Goal: Obtain resource: Obtain resource

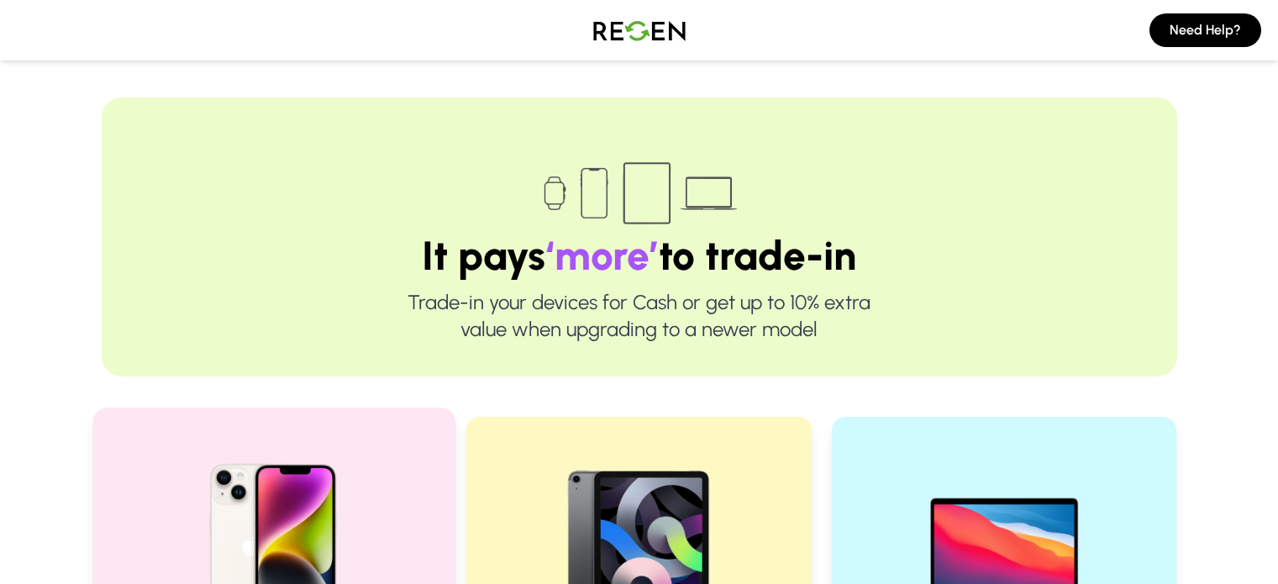
scroll to position [363, 0]
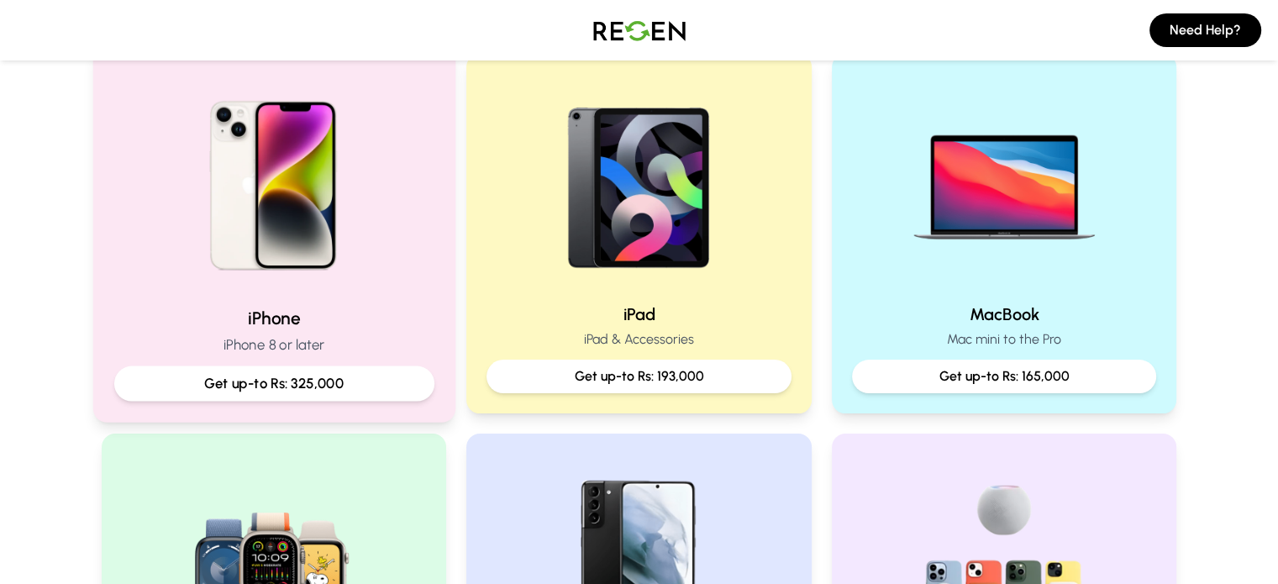
click at [397, 265] on div at bounding box center [273, 179] width 320 height 226
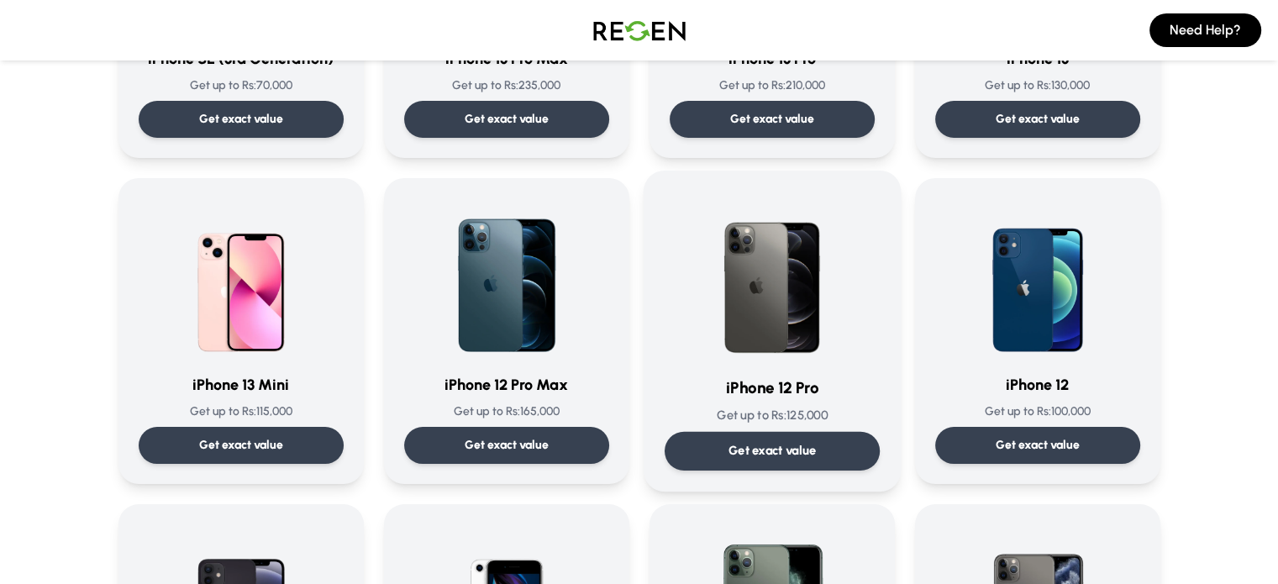
scroll to position [1078, 0]
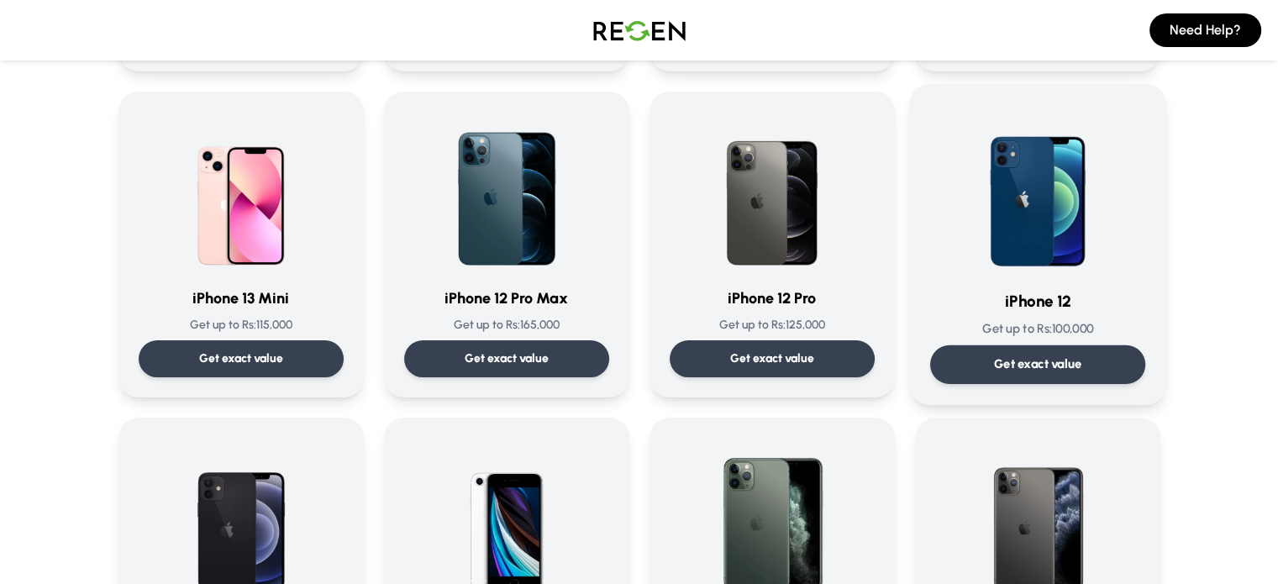
click at [1025, 266] on img at bounding box center [1038, 190] width 170 height 170
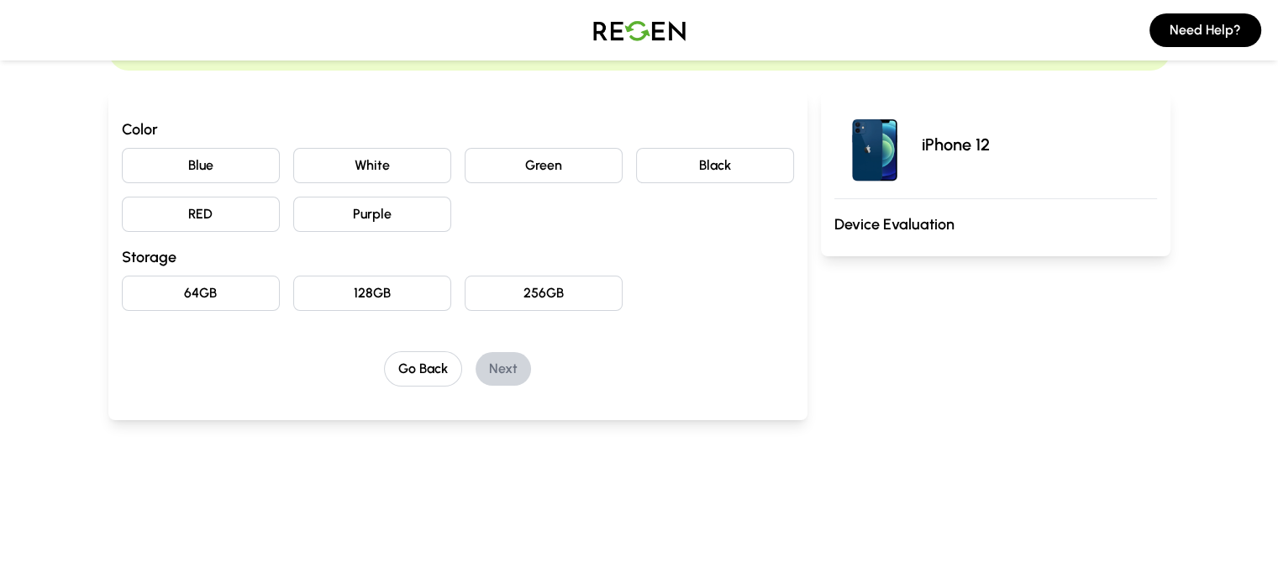
scroll to position [114, 0]
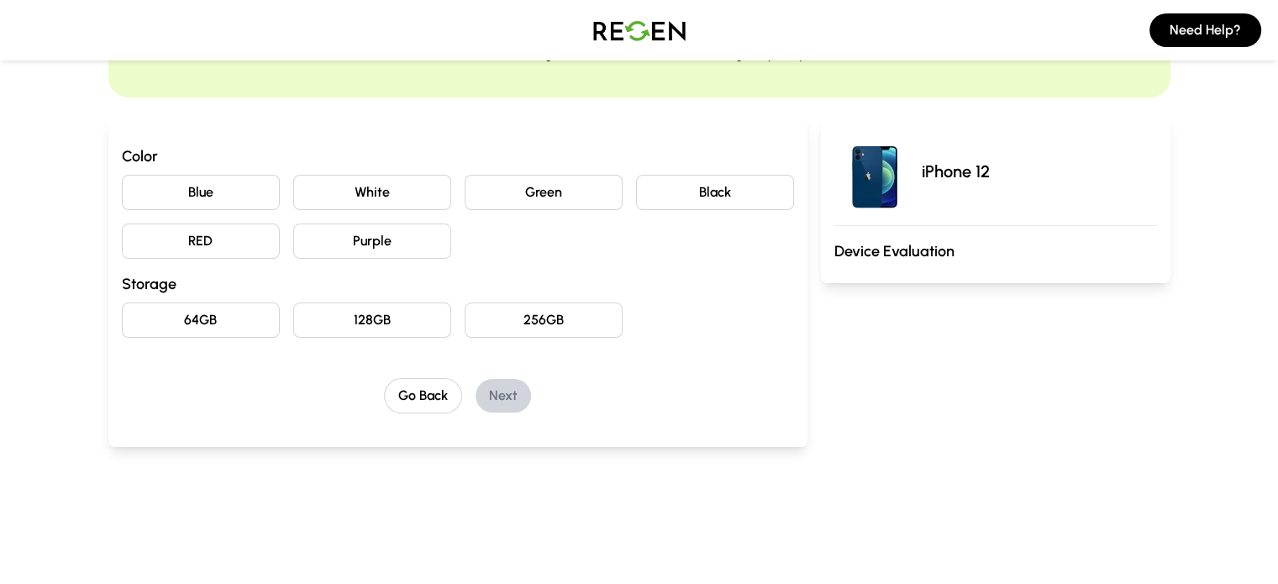
click at [326, 325] on button "128GB" at bounding box center [372, 319] width 158 height 35
click at [718, 189] on button "Black" at bounding box center [715, 192] width 158 height 35
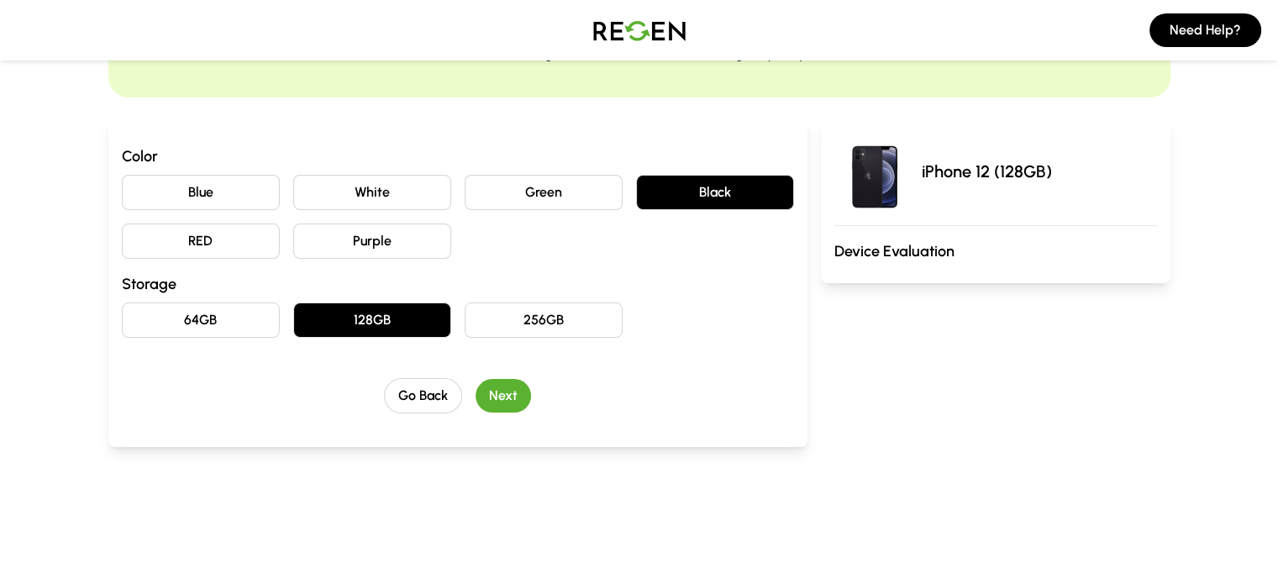
click at [487, 392] on button "Next" at bounding box center [503, 396] width 55 height 34
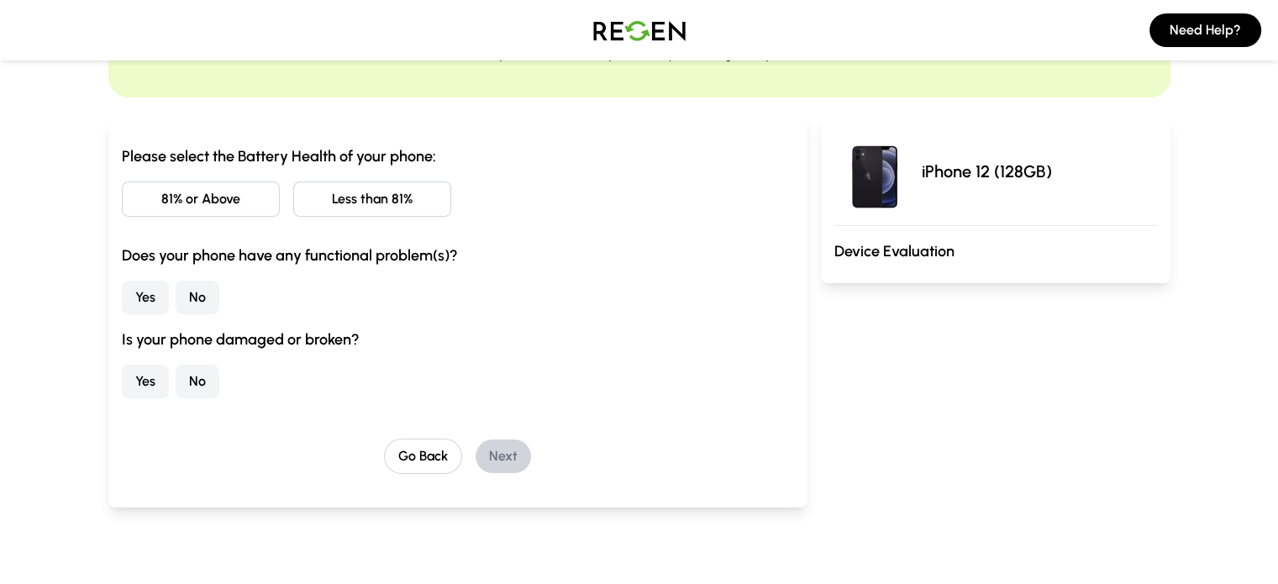
click at [181, 198] on button "81% or Above" at bounding box center [201, 198] width 158 height 35
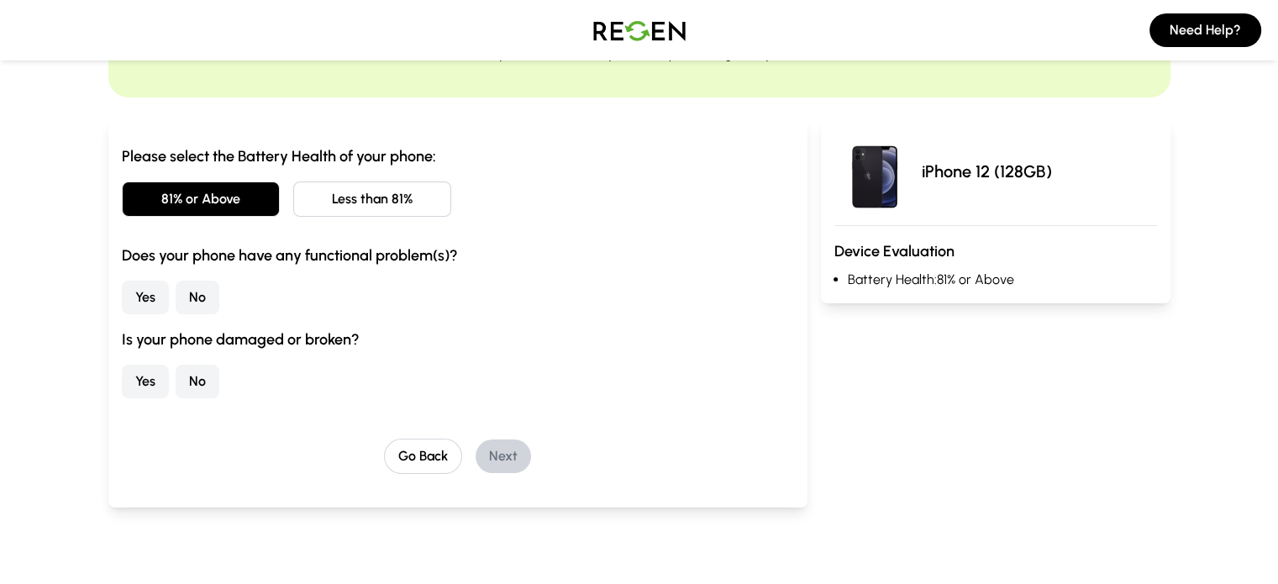
click at [176, 299] on button "No" at bounding box center [198, 298] width 44 height 34
click at [176, 376] on button "No" at bounding box center [198, 382] width 44 height 34
click at [476, 458] on button "Next" at bounding box center [503, 456] width 55 height 34
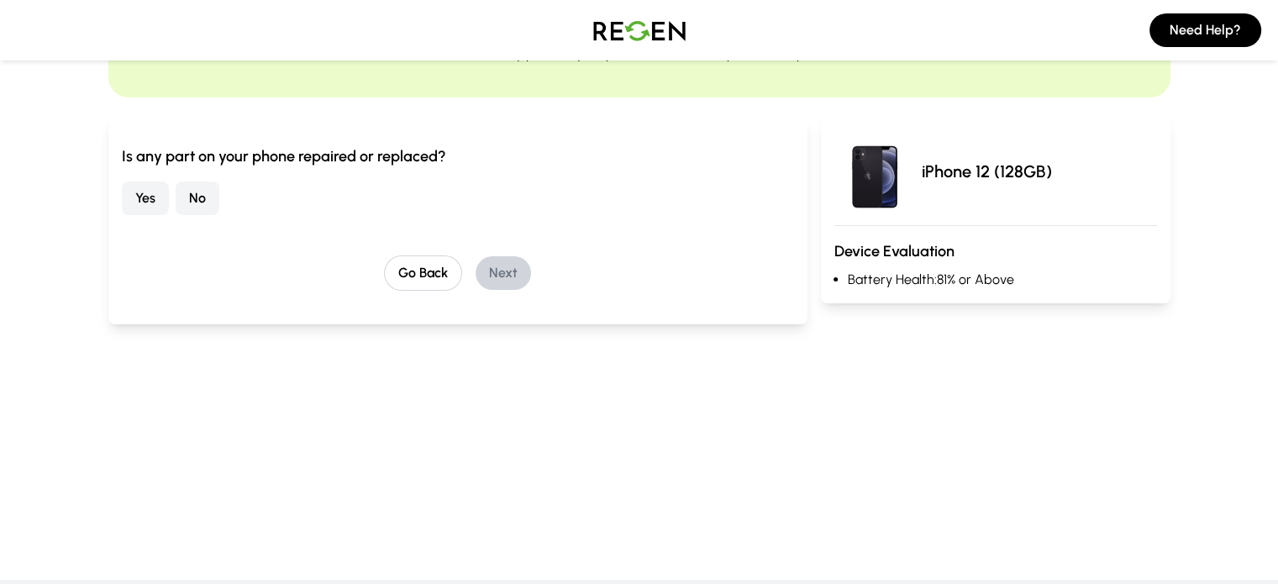
click at [176, 194] on button "No" at bounding box center [198, 198] width 44 height 34
click at [484, 274] on button "Next" at bounding box center [503, 273] width 55 height 34
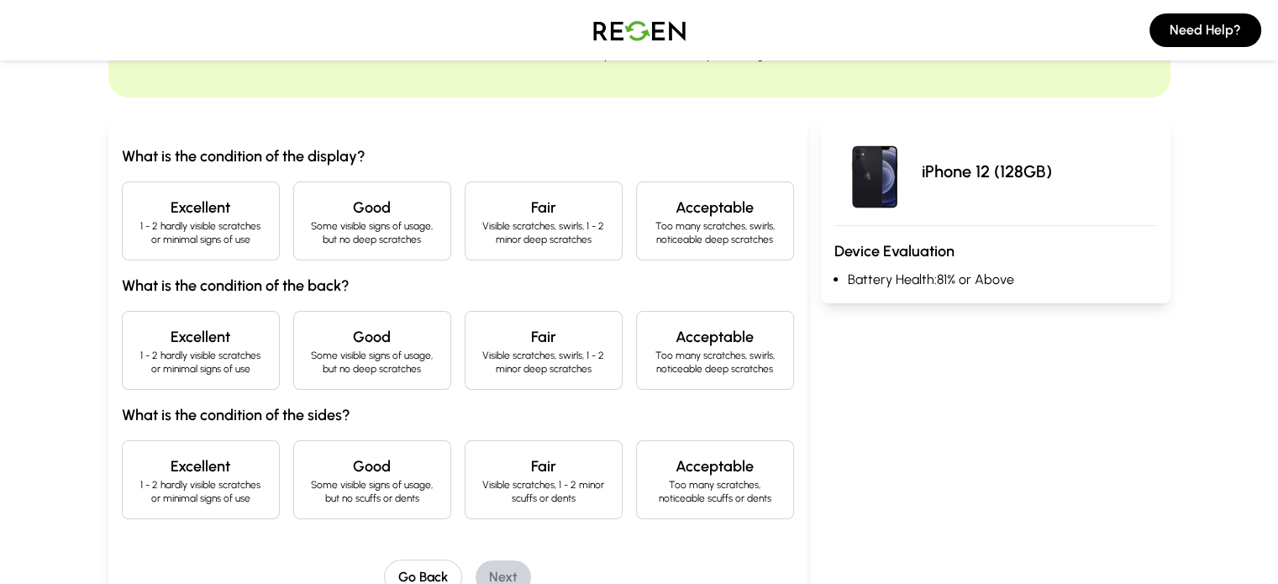
click at [355, 209] on h4 "Good" at bounding box center [372, 208] width 129 height 24
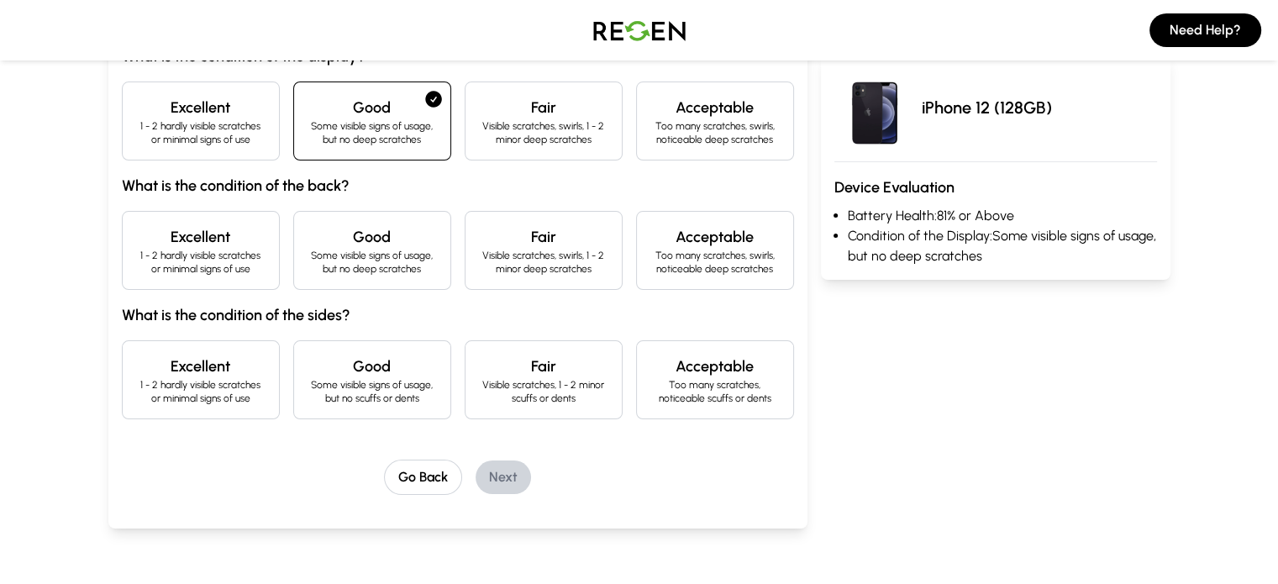
scroll to position [218, 0]
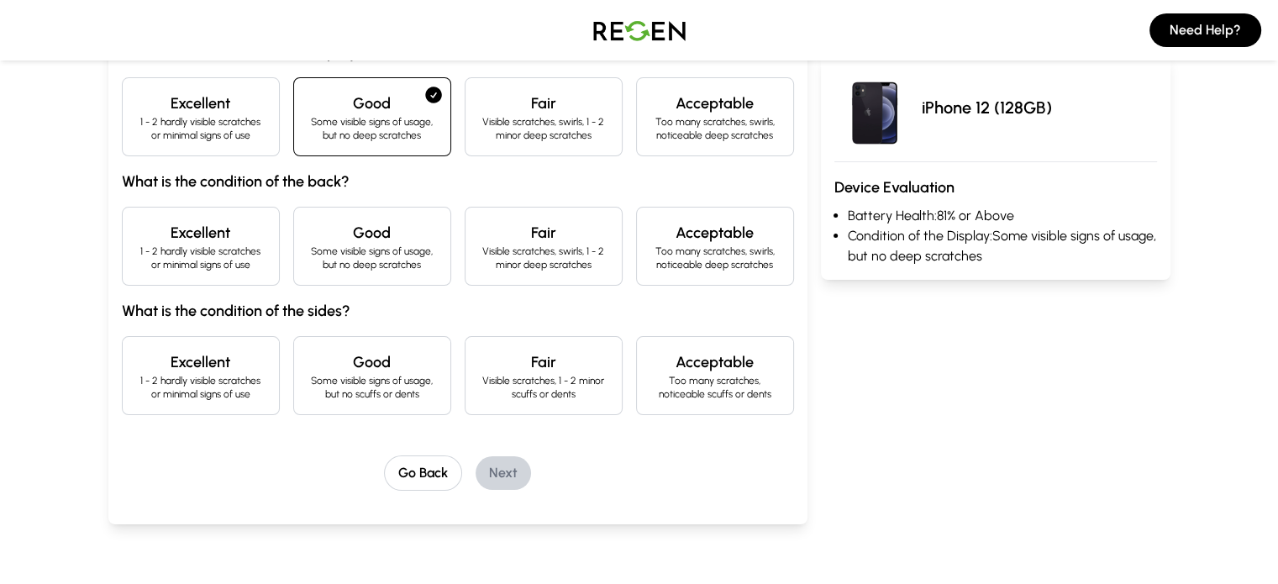
click at [185, 252] on p "1 - 2 hardly visible scratches or minimal signs of use" at bounding box center [200, 257] width 129 height 27
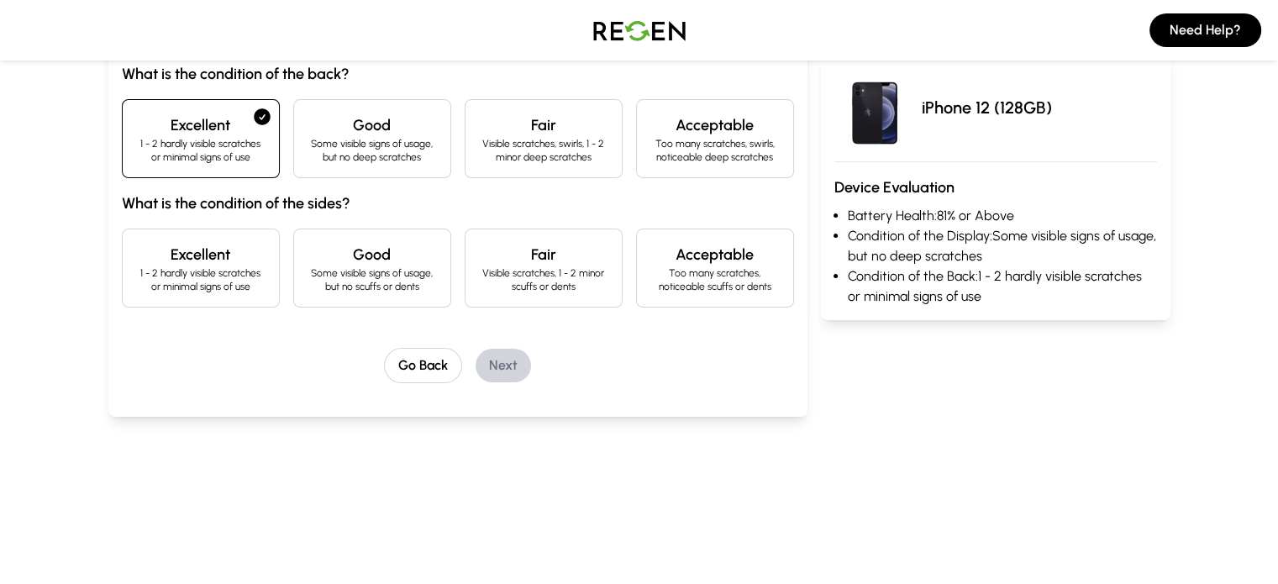
scroll to position [328, 0]
click at [308, 252] on h4 "Good" at bounding box center [372, 253] width 129 height 24
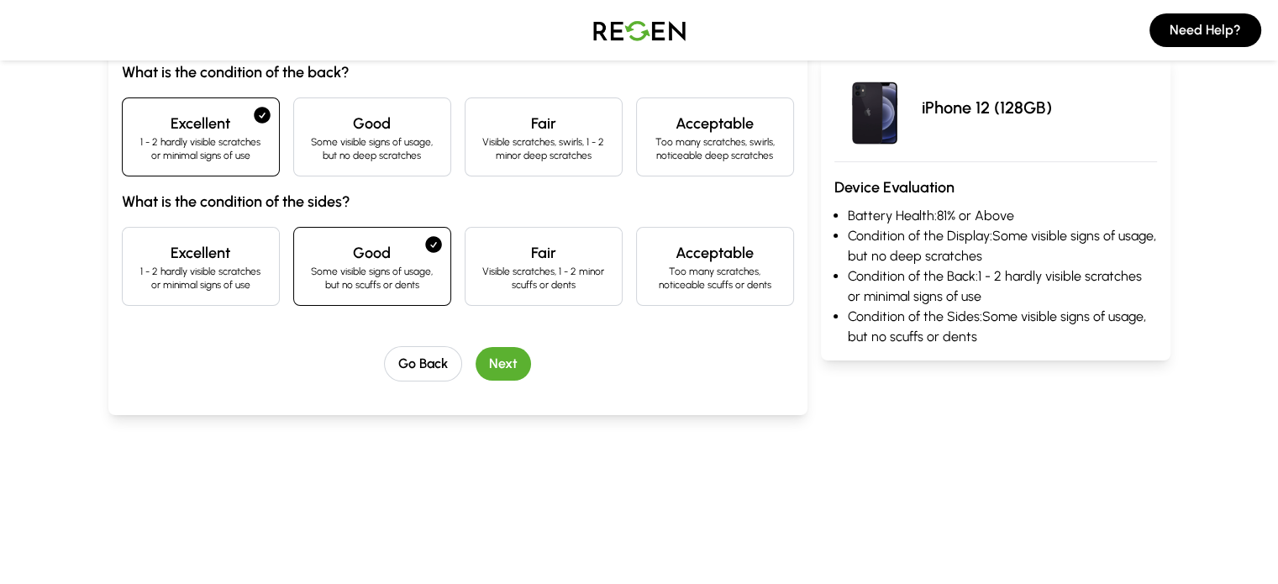
click at [487, 369] on button "Next" at bounding box center [503, 364] width 55 height 34
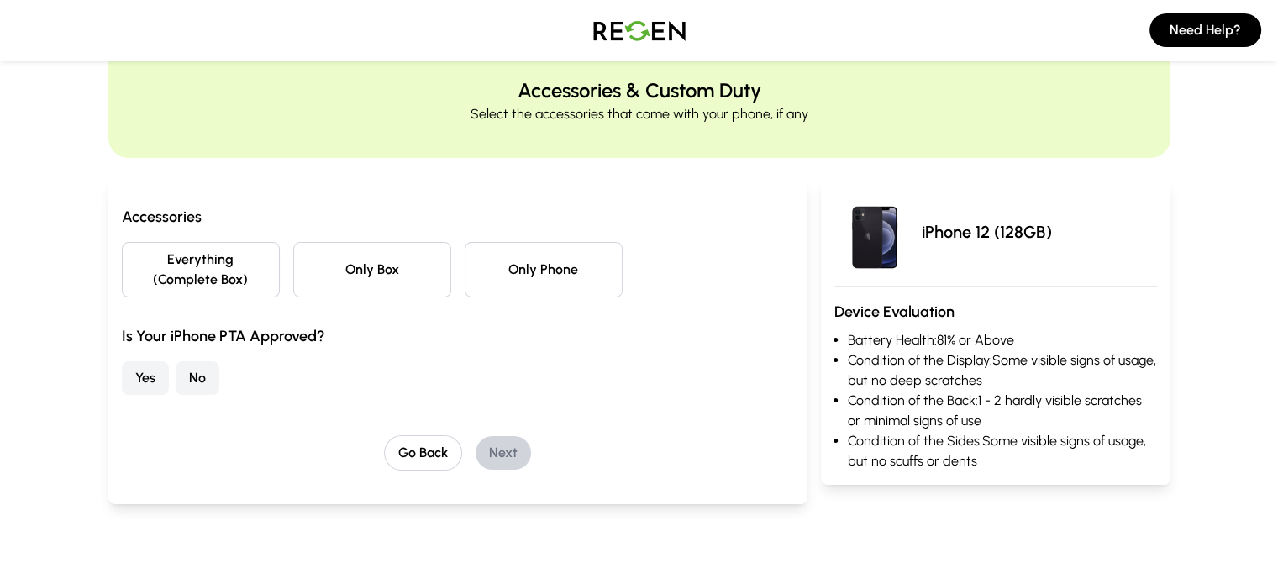
scroll to position [53, 0]
click at [497, 261] on button "Only Phone" at bounding box center [544, 270] width 158 height 55
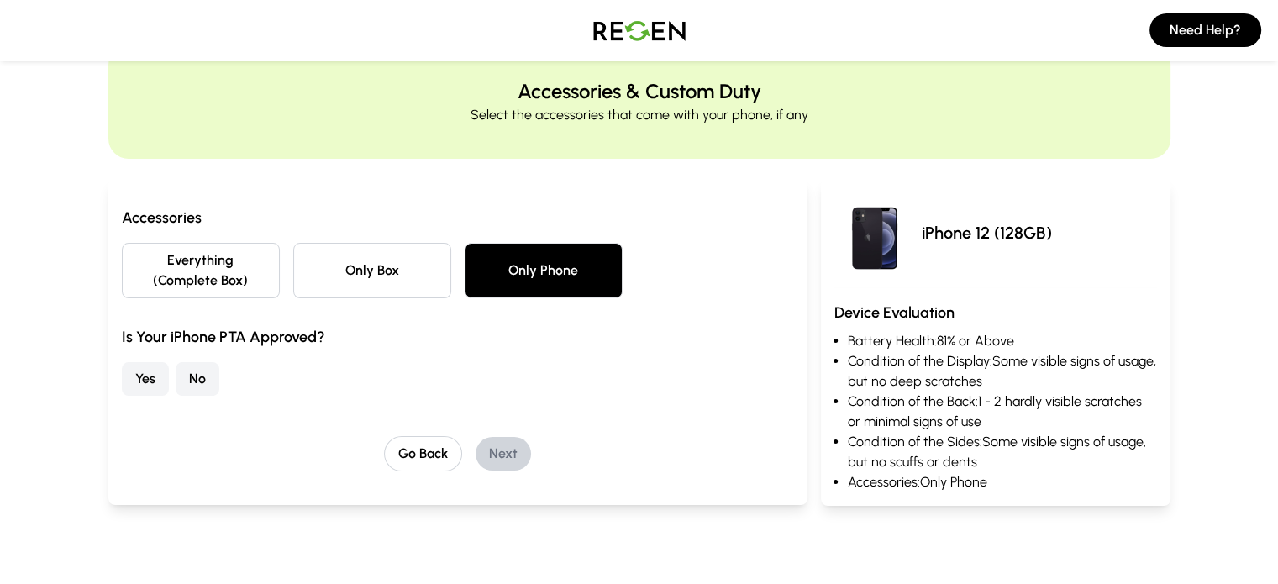
click at [122, 362] on button "Yes" at bounding box center [145, 379] width 47 height 34
click at [476, 437] on button "Next" at bounding box center [503, 454] width 55 height 34
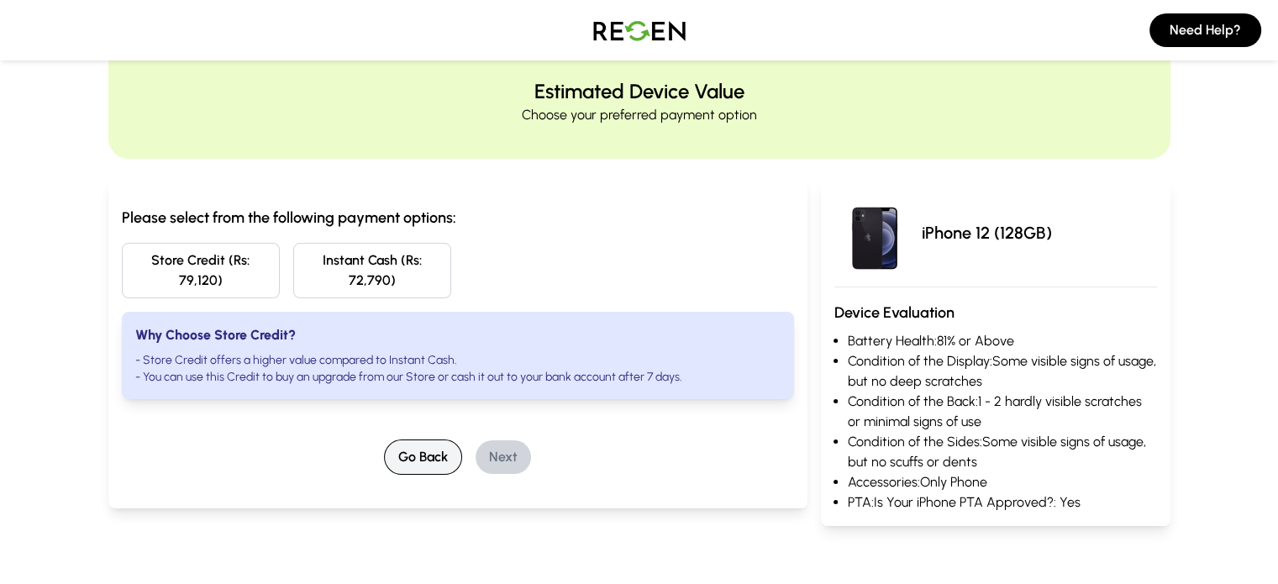
click at [411, 441] on button "Go Back" at bounding box center [423, 456] width 78 height 35
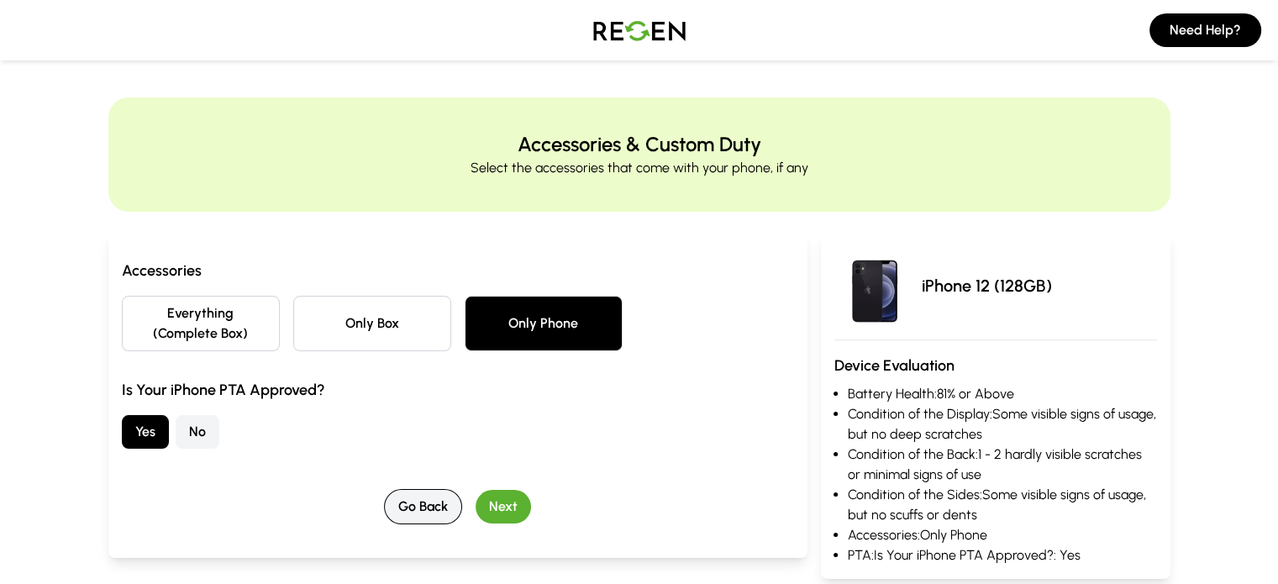
scroll to position [0, 0]
click at [626, 24] on img at bounding box center [640, 30] width 118 height 47
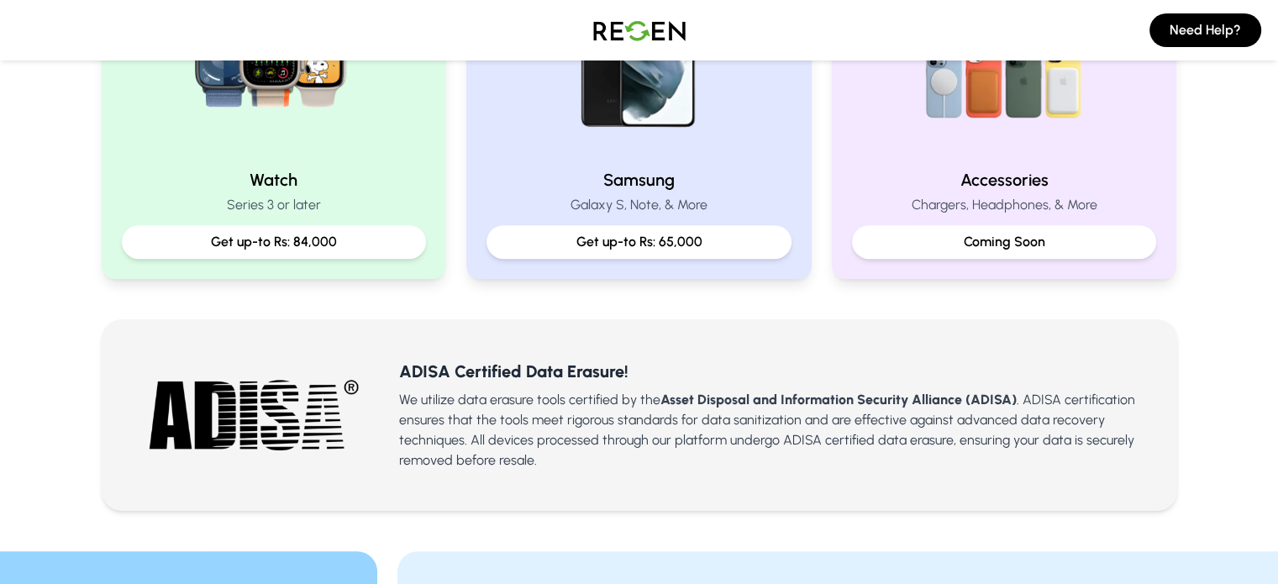
scroll to position [649, 0]
